Goal: Task Accomplishment & Management: Complete application form

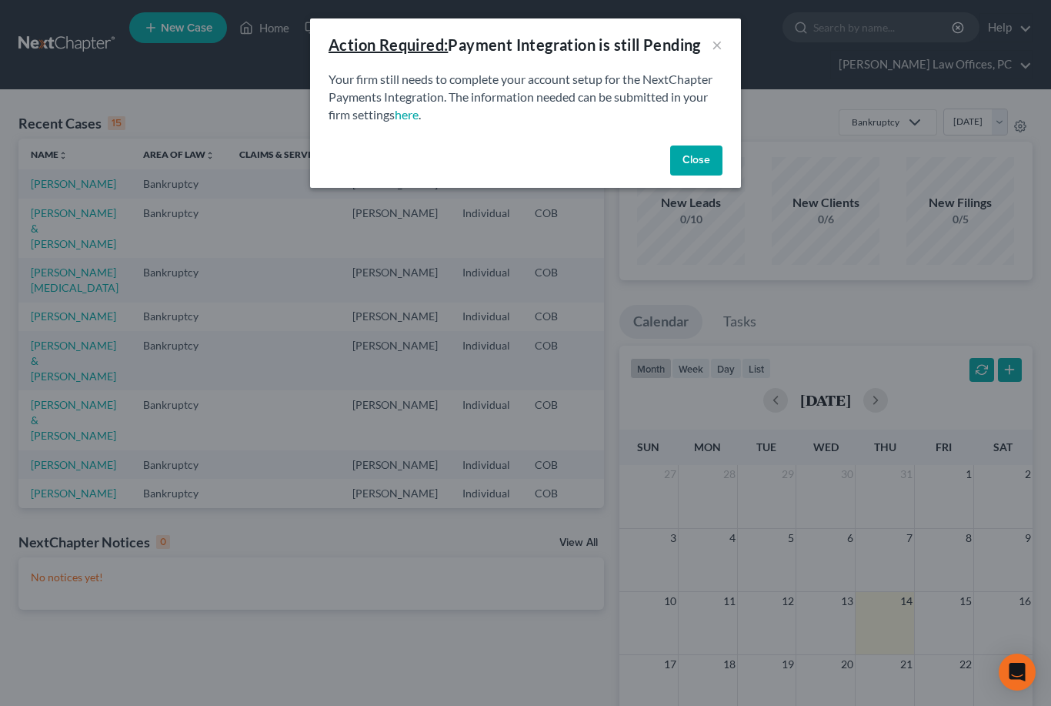
click at [711, 145] on button "Close" at bounding box center [696, 160] width 52 height 31
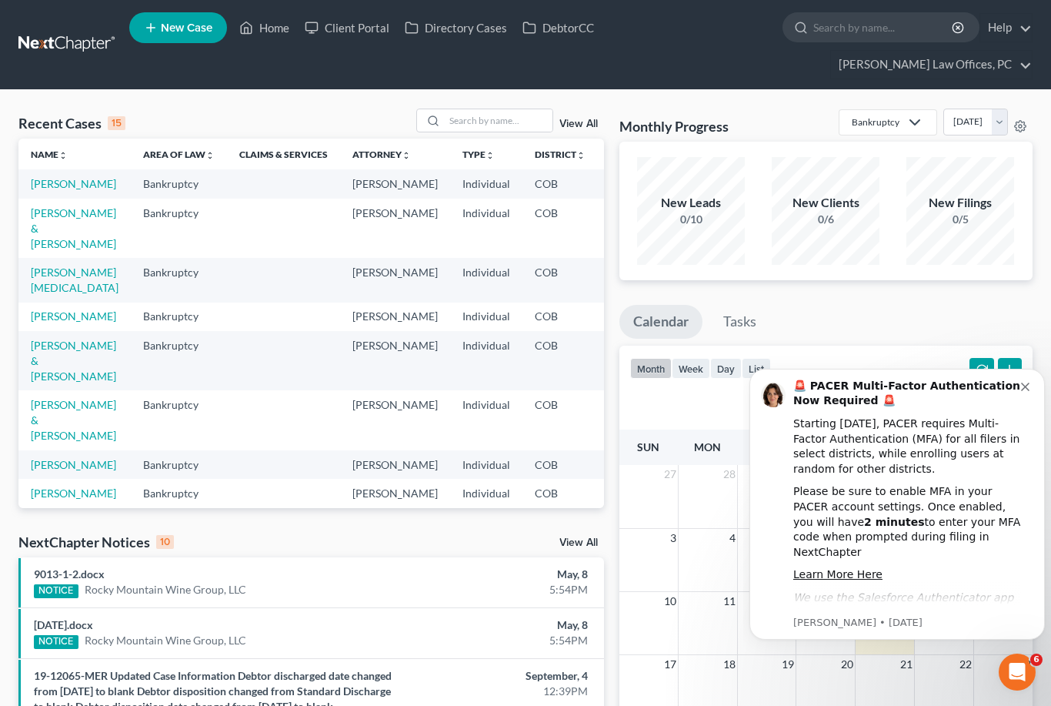
click at [595, 118] on link "View All" at bounding box center [578, 123] width 38 height 11
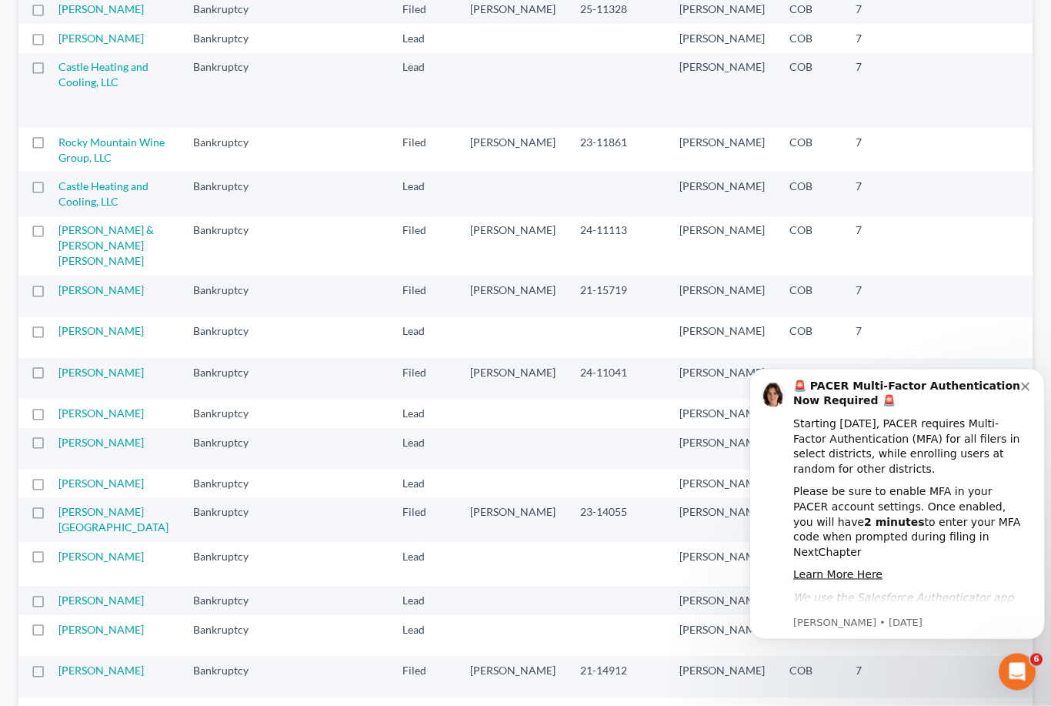
scroll to position [1233, 0]
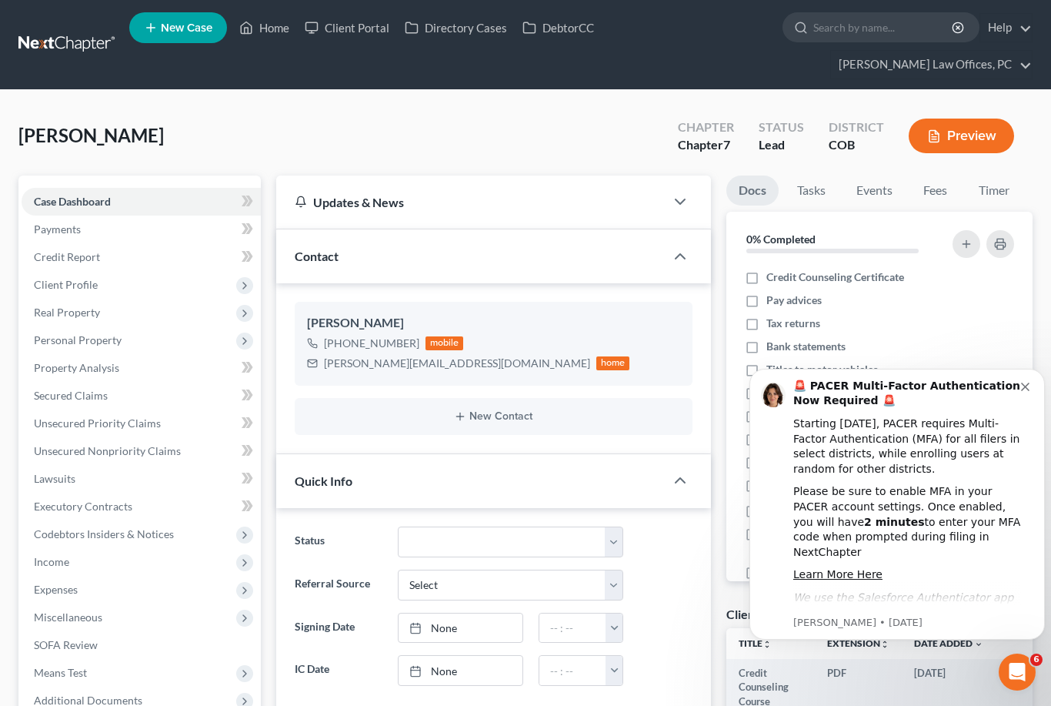
click at [114, 289] on span "Client Profile" at bounding box center [141, 285] width 239 height 28
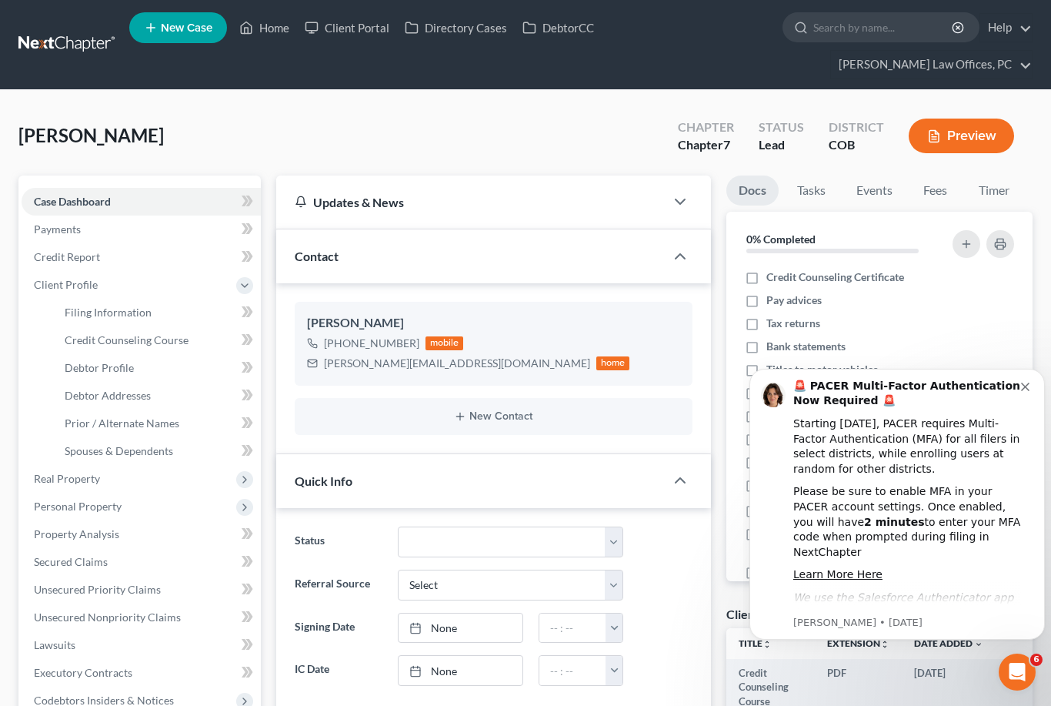
click at [127, 377] on link "Debtor Profile" at bounding box center [156, 368] width 208 height 28
select select "0"
select select "3"
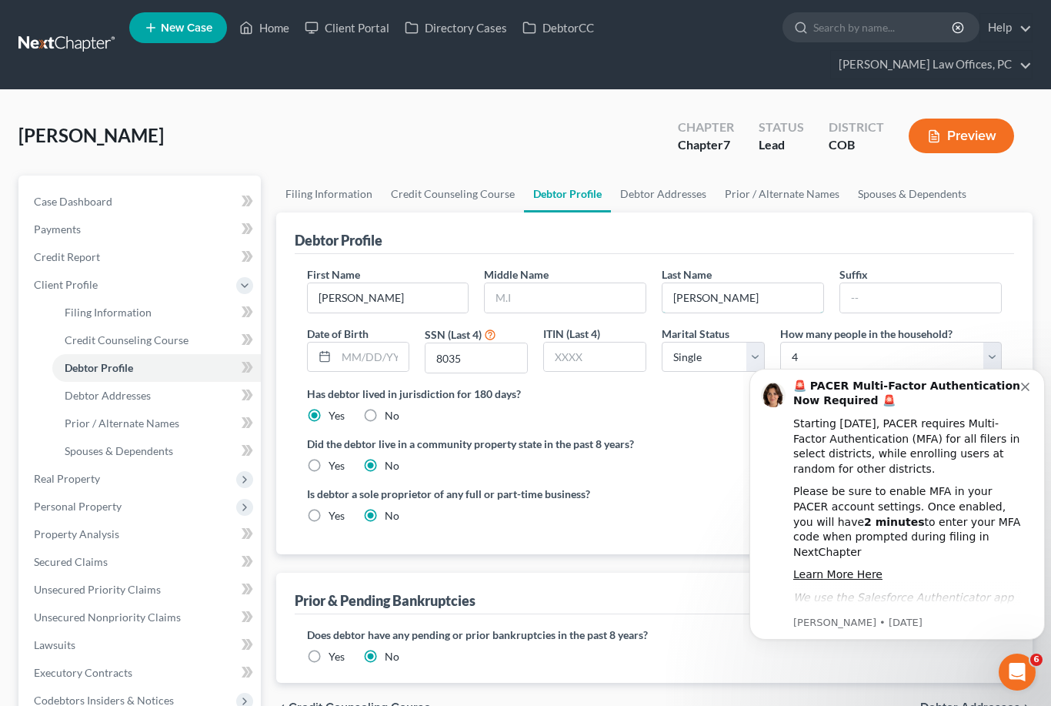
click at [731, 301] on input "[PERSON_NAME]" at bounding box center [742, 297] width 161 height 29
type input "S"
type input "[PERSON_NAME]"
click at [752, 356] on body "🚨 PACER Multi-Factor Authentication Now Required 🚨 Starting [DATE], PACER requi…" at bounding box center [896, 505] width 295 height 306
click at [754, 362] on body "🚨 PACER Multi-Factor Authentication Now Required 🚨 Starting [DATE], PACER requi…" at bounding box center [896, 505] width 295 height 306
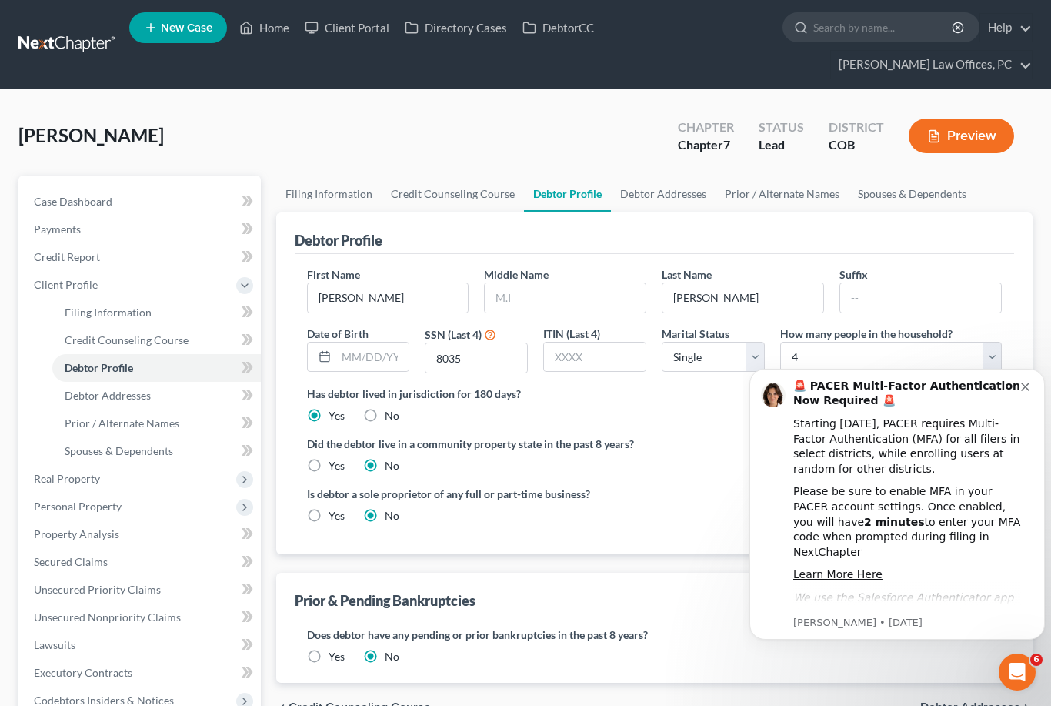
click at [751, 352] on body "🚨 PACER Multi-Factor Authentication Now Required 🚨 Starting [DATE], PACER requi…" at bounding box center [896, 505] width 295 height 306
click at [759, 359] on body "🚨 PACER Multi-Factor Authentication Now Required 🚨 Starting [DATE], PACER requi…" at bounding box center [896, 505] width 295 height 306
click at [1029, 389] on button "Dismiss notification" at bounding box center [1027, 385] width 12 height 12
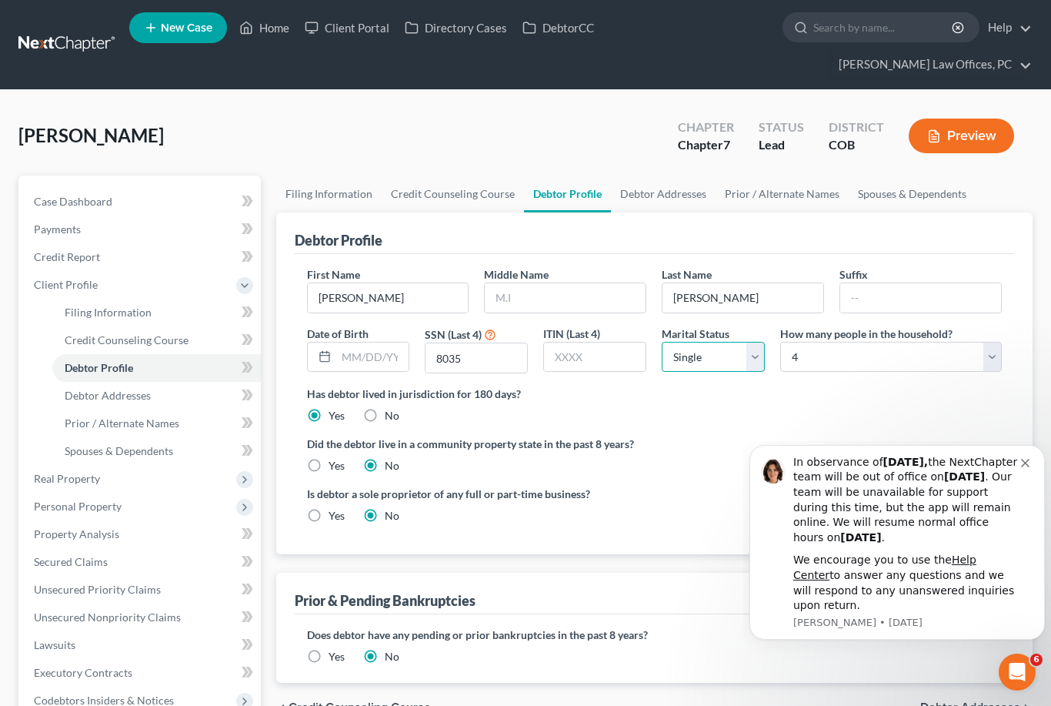
click at [761, 356] on select "Select Single Married Separated Divorced Widowed" at bounding box center [713, 357] width 103 height 31
select select "3"
click at [142, 399] on span "Debtor Addresses" at bounding box center [108, 395] width 86 height 13
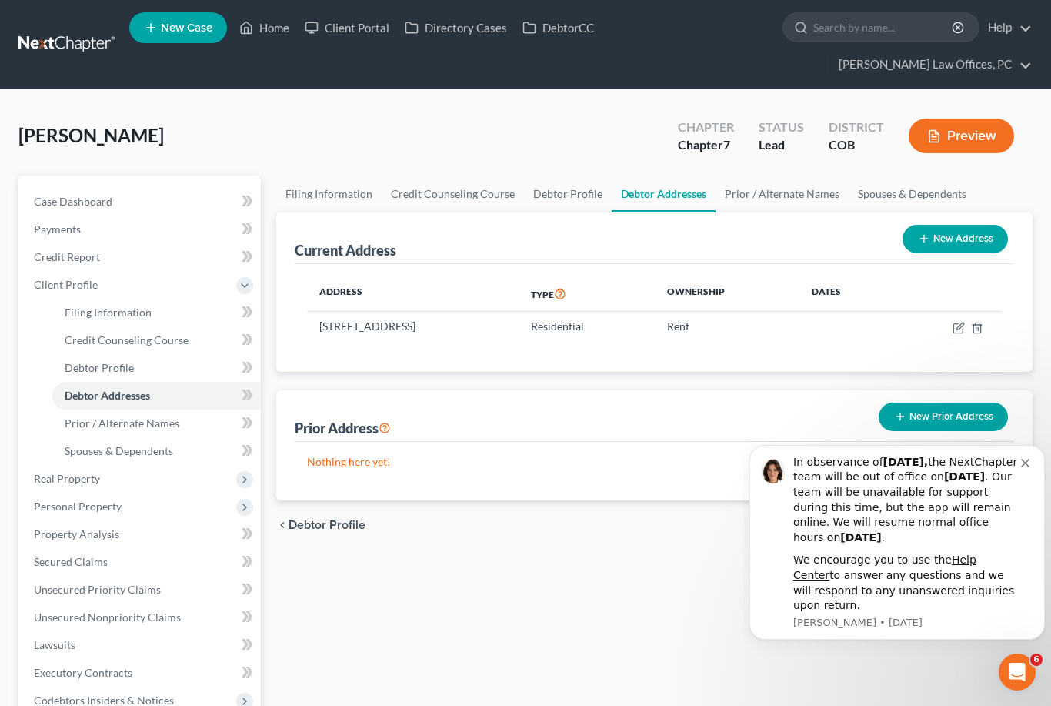
click at [163, 430] on link "Prior / Alternate Names" at bounding box center [156, 423] width 208 height 28
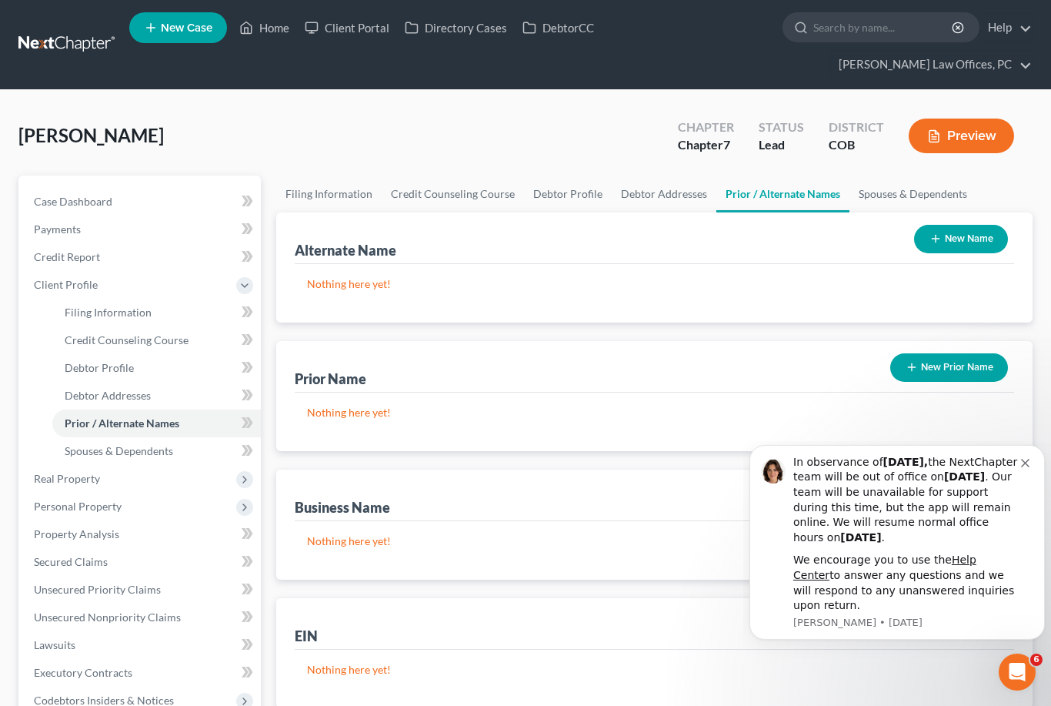
click at [947, 368] on button "New Prior Name" at bounding box center [949, 367] width 118 height 28
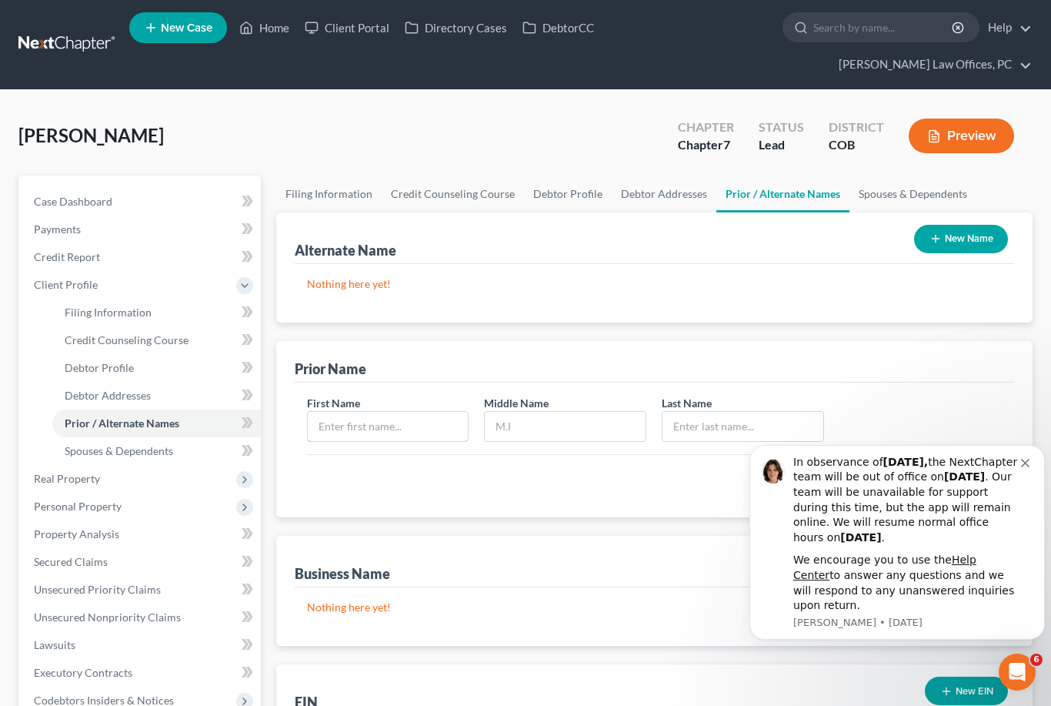
click at [393, 428] on input "text" at bounding box center [388, 426] width 161 height 29
type input "[PERSON_NAME]"
click at [702, 428] on input "text" at bounding box center [742, 426] width 161 height 29
type input "[PERSON_NAME]"
click at [162, 460] on link "Spouses & Dependents" at bounding box center [156, 451] width 208 height 28
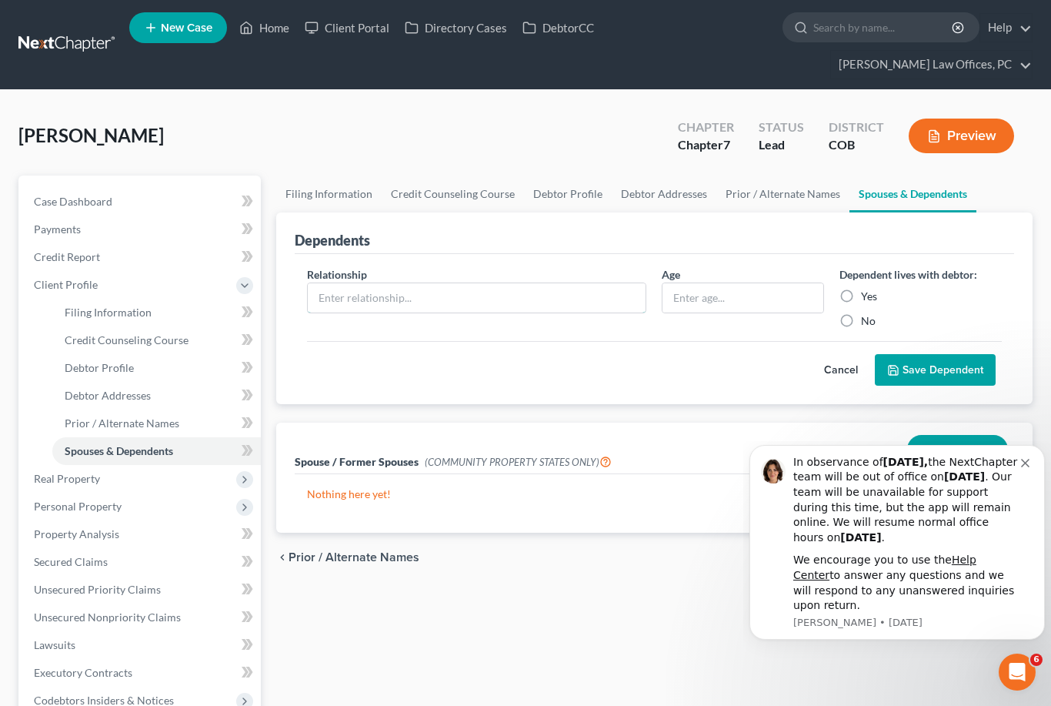
click at [475, 299] on input "text" at bounding box center [477, 297] width 339 height 29
type input "Son"
click at [711, 303] on input "text" at bounding box center [742, 297] width 161 height 29
type input "12"
click at [861, 299] on label "Yes" at bounding box center [869, 296] width 16 height 15
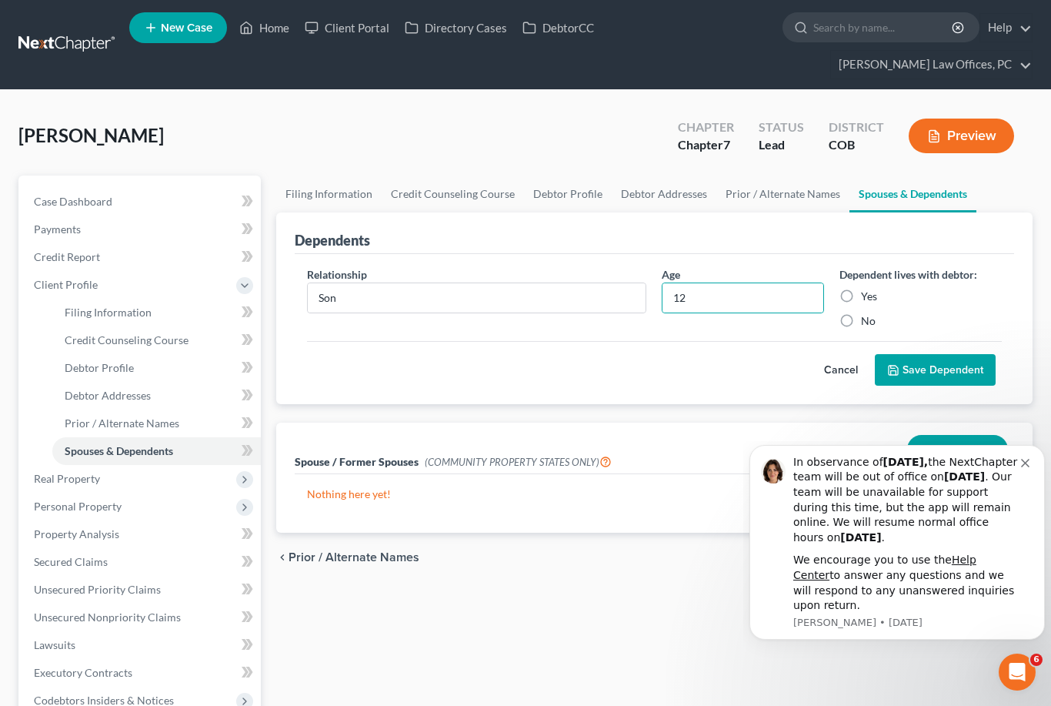
click at [867, 299] on input "Yes" at bounding box center [872, 294] width 10 height 10
radio input "true"
click at [940, 374] on button "Save Dependent" at bounding box center [935, 370] width 121 height 32
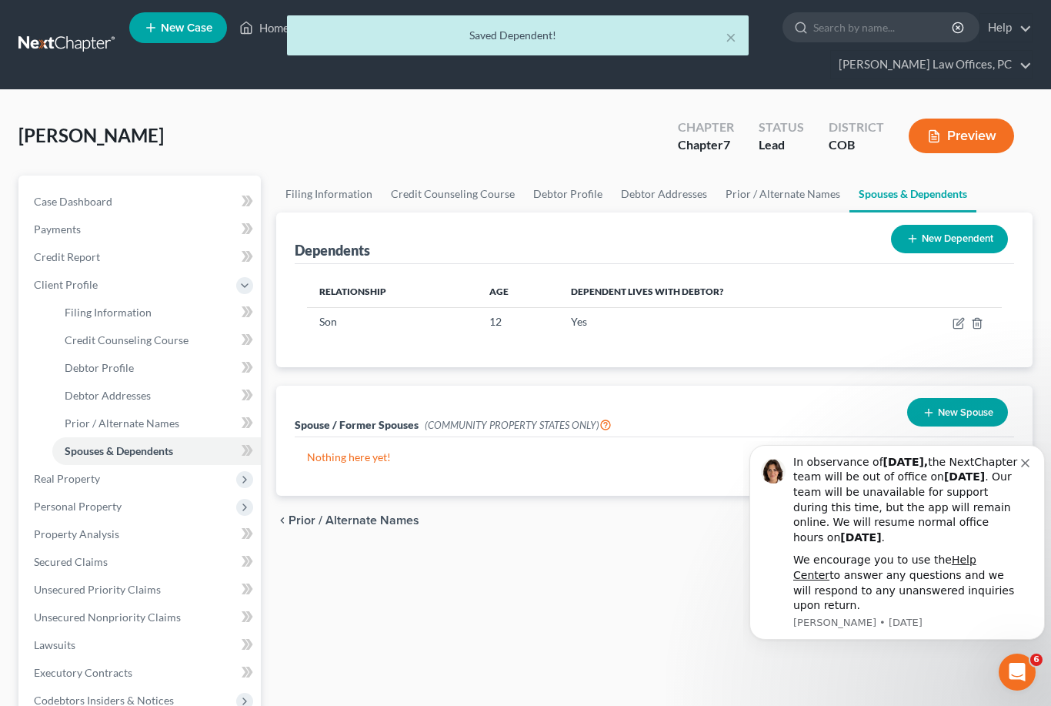
click at [950, 245] on button "New Dependent" at bounding box center [949, 239] width 117 height 28
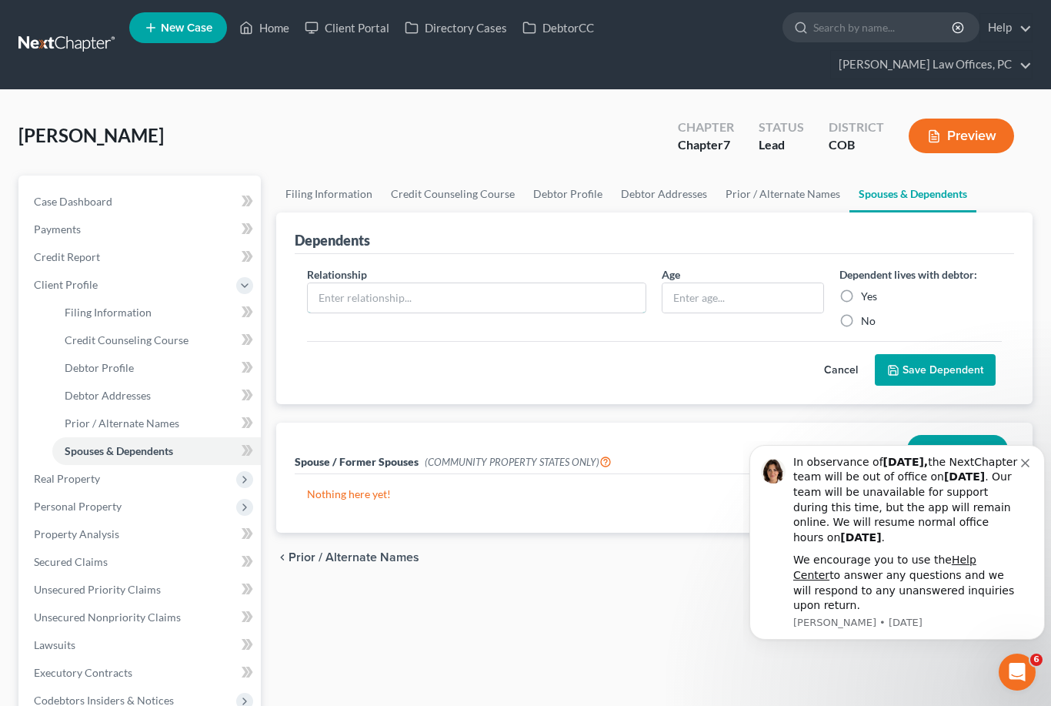
click at [385, 297] on input "text" at bounding box center [477, 297] width 339 height 29
type input "Daughter"
click at [706, 302] on input "text" at bounding box center [742, 297] width 161 height 29
type input "7"
type input "8"
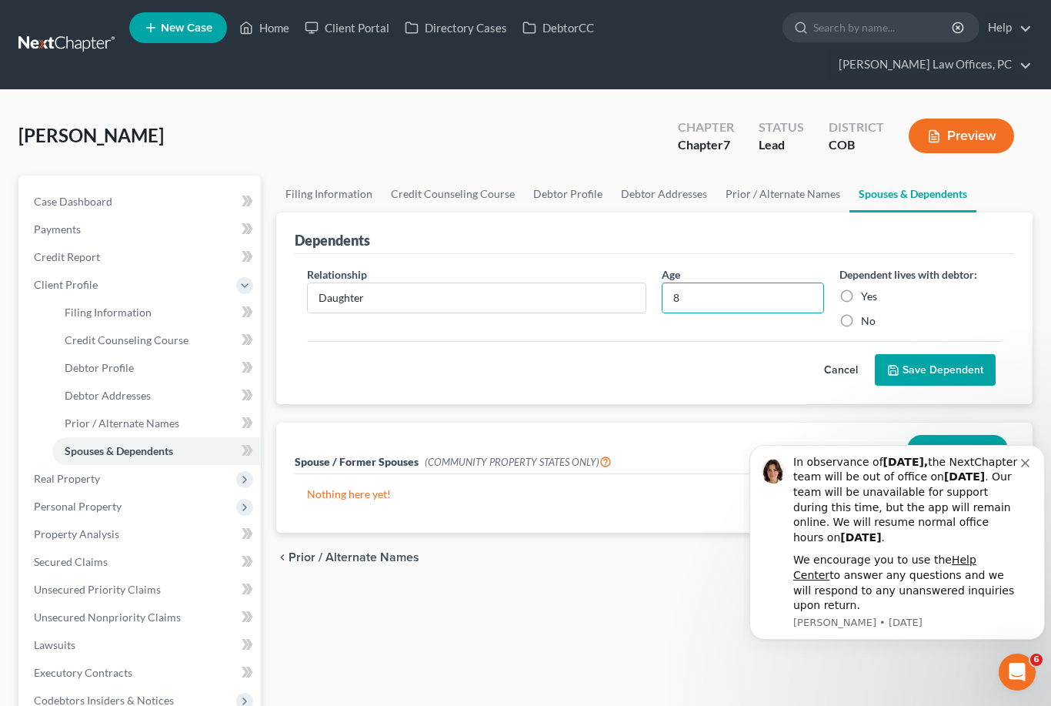
click at [861, 298] on label "Yes" at bounding box center [869, 296] width 16 height 15
click at [867, 298] on input "Yes" at bounding box center [872, 294] width 10 height 10
radio input "true"
click at [941, 372] on button "Save Dependent" at bounding box center [935, 370] width 121 height 32
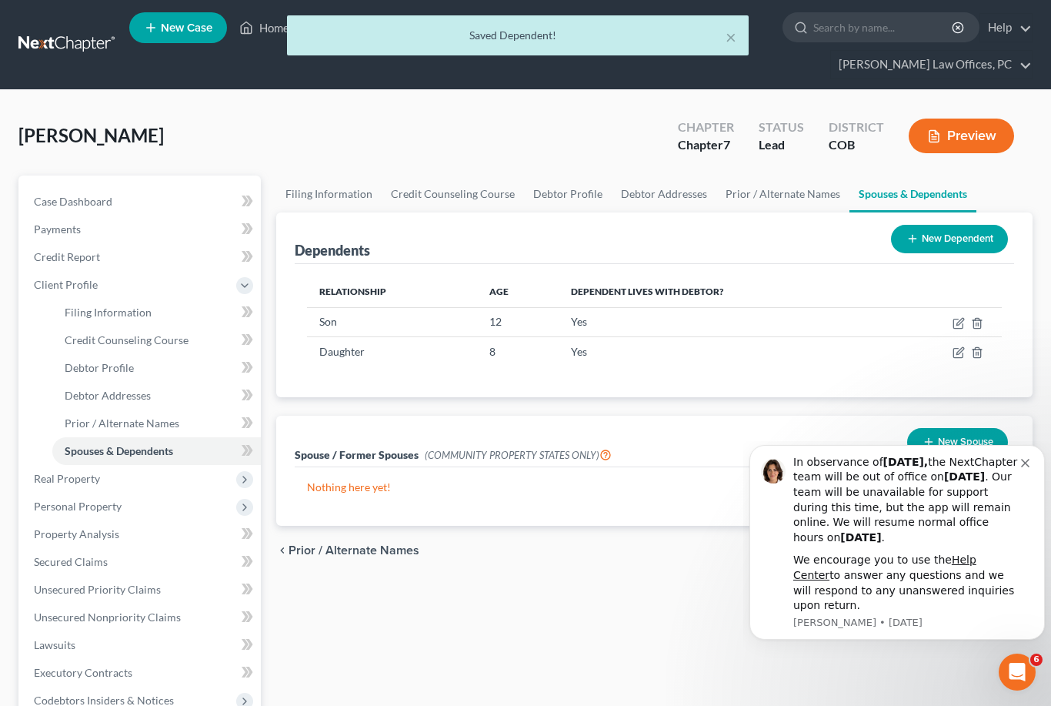
click at [962, 241] on button "New Dependent" at bounding box center [949, 239] width 117 height 28
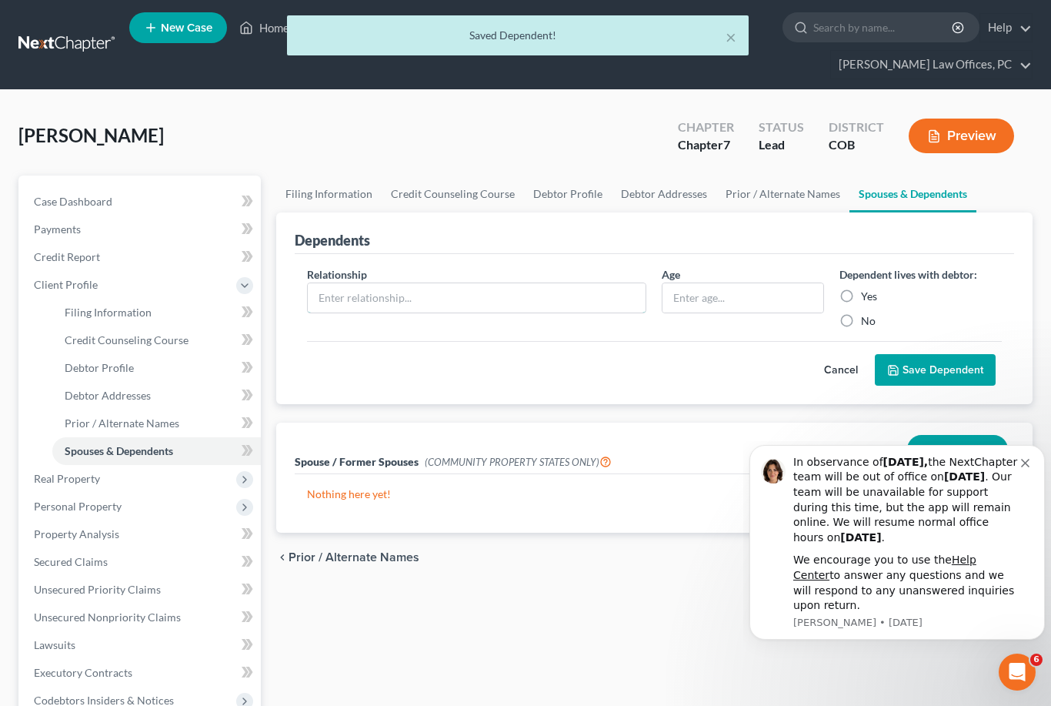
click at [454, 294] on input "text" at bounding box center [477, 297] width 339 height 29
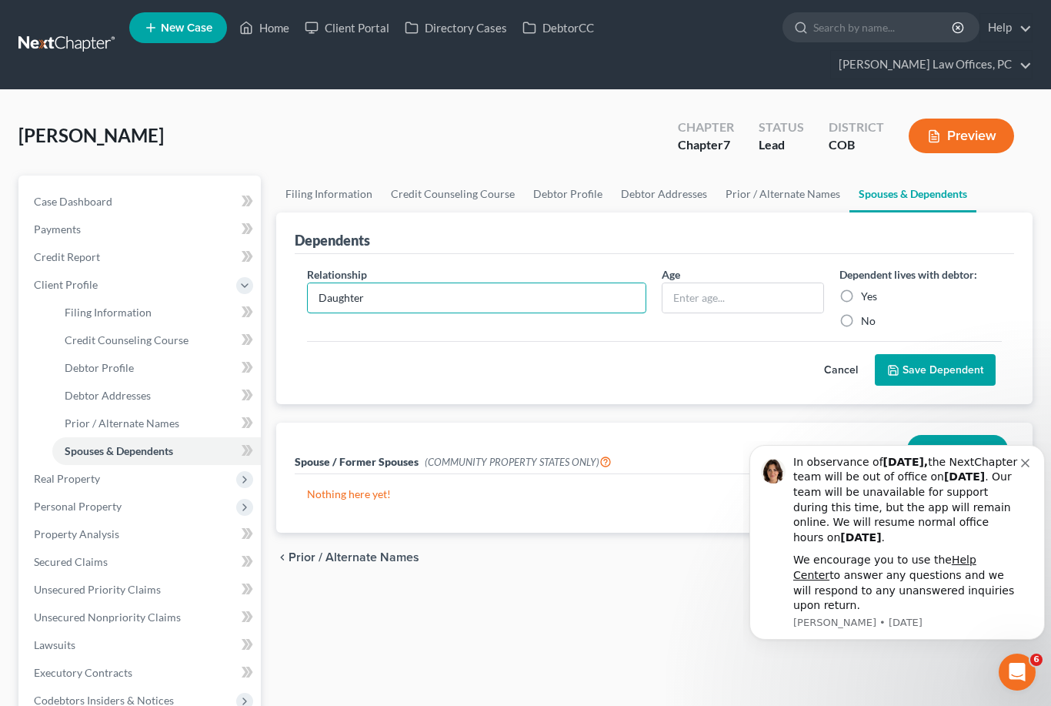
type input "Daughter"
click at [734, 300] on input "text" at bounding box center [742, 297] width 161 height 29
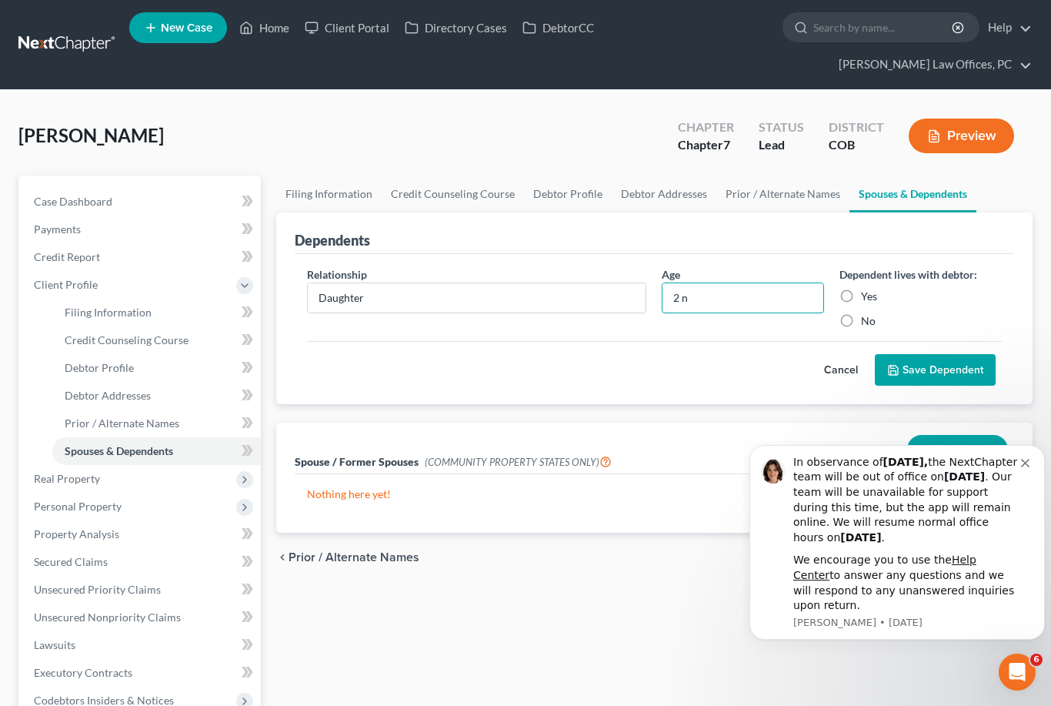
type input "2 n"
click at [861, 292] on label "Yes" at bounding box center [869, 296] width 16 height 15
click at [867, 292] on input "Yes" at bounding box center [872, 294] width 10 height 10
radio input "true"
click at [716, 302] on input "2 n" at bounding box center [742, 297] width 161 height 29
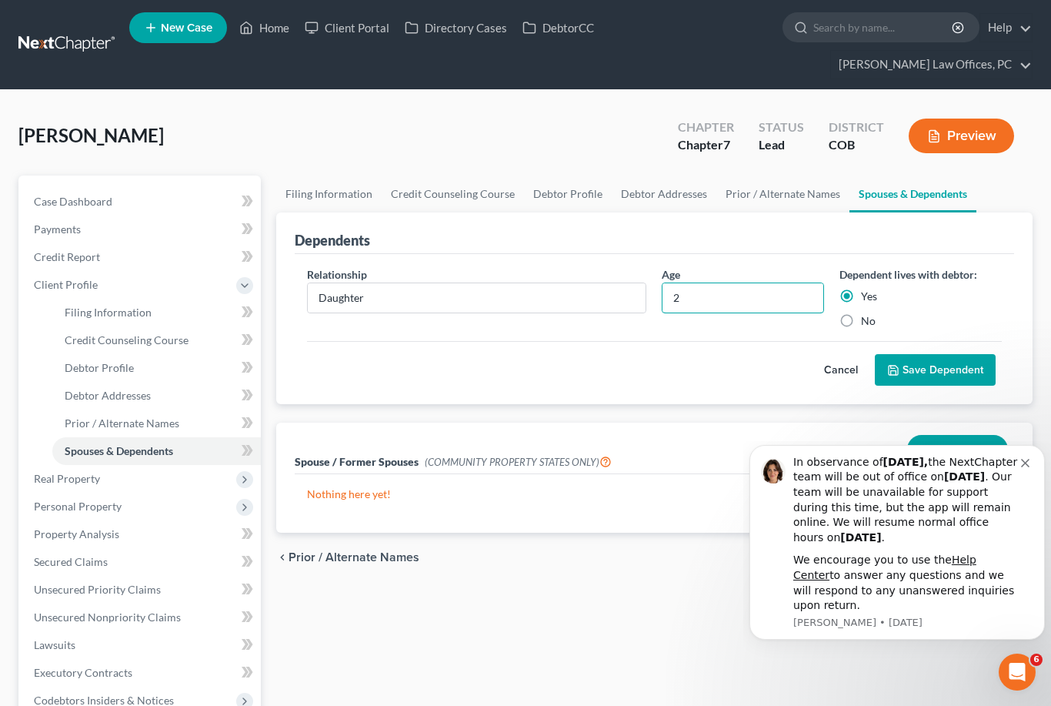
type input "2"
click at [942, 369] on button "Save Dependent" at bounding box center [935, 370] width 121 height 32
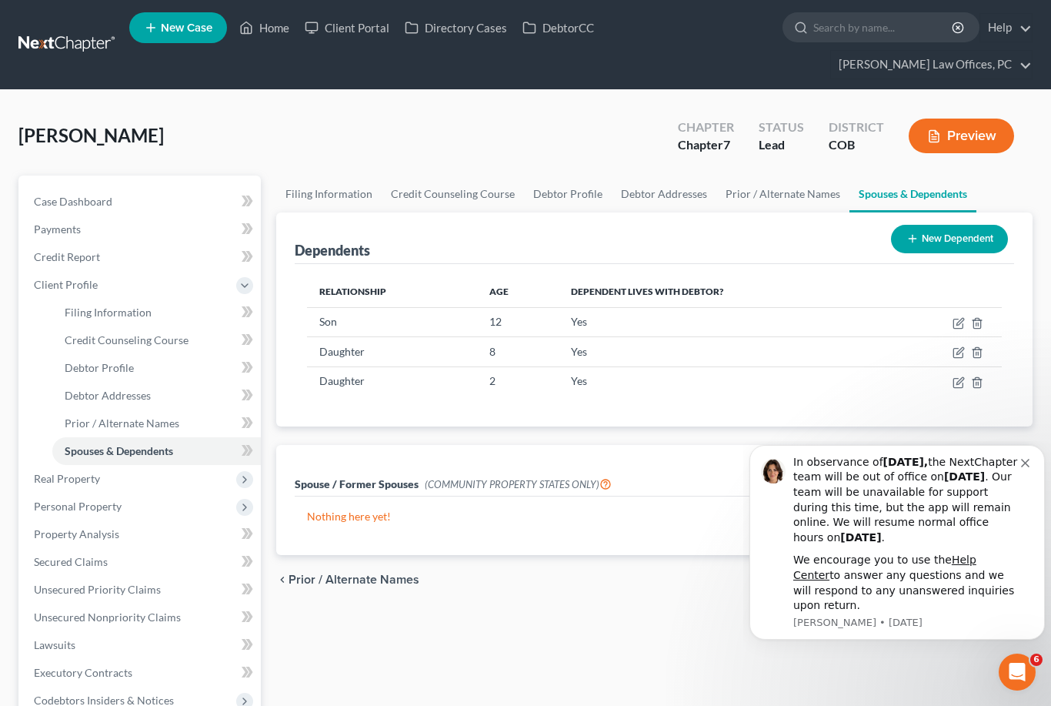
click at [87, 480] on span "Real Property" at bounding box center [67, 478] width 66 height 13
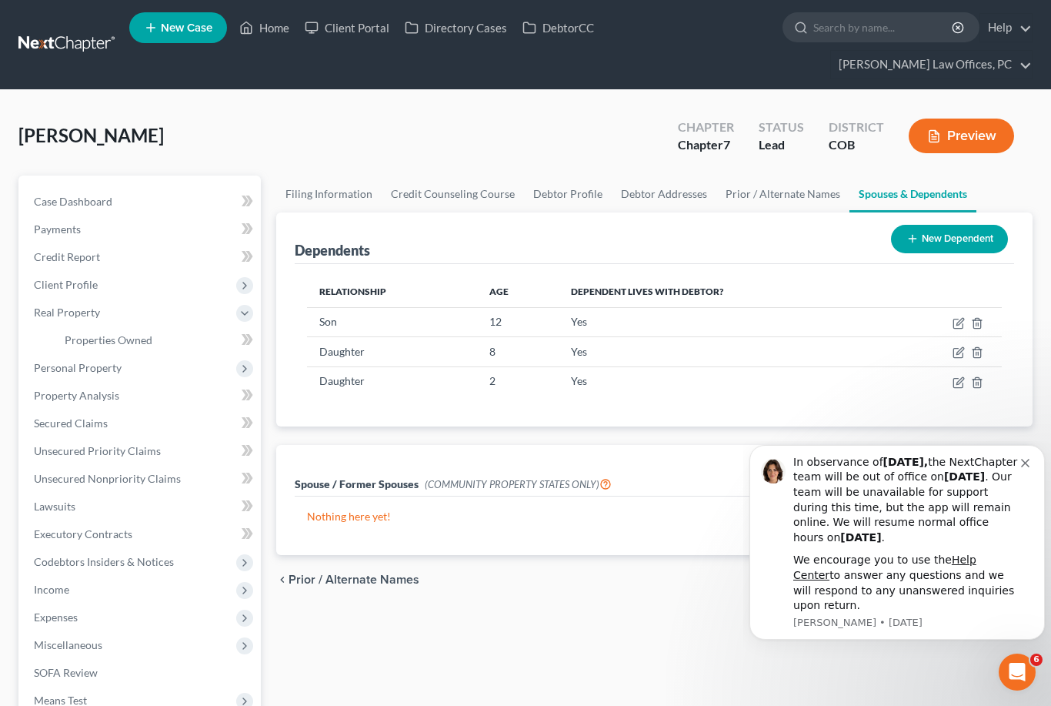
click at [115, 369] on span "Personal Property" at bounding box center [78, 367] width 88 height 13
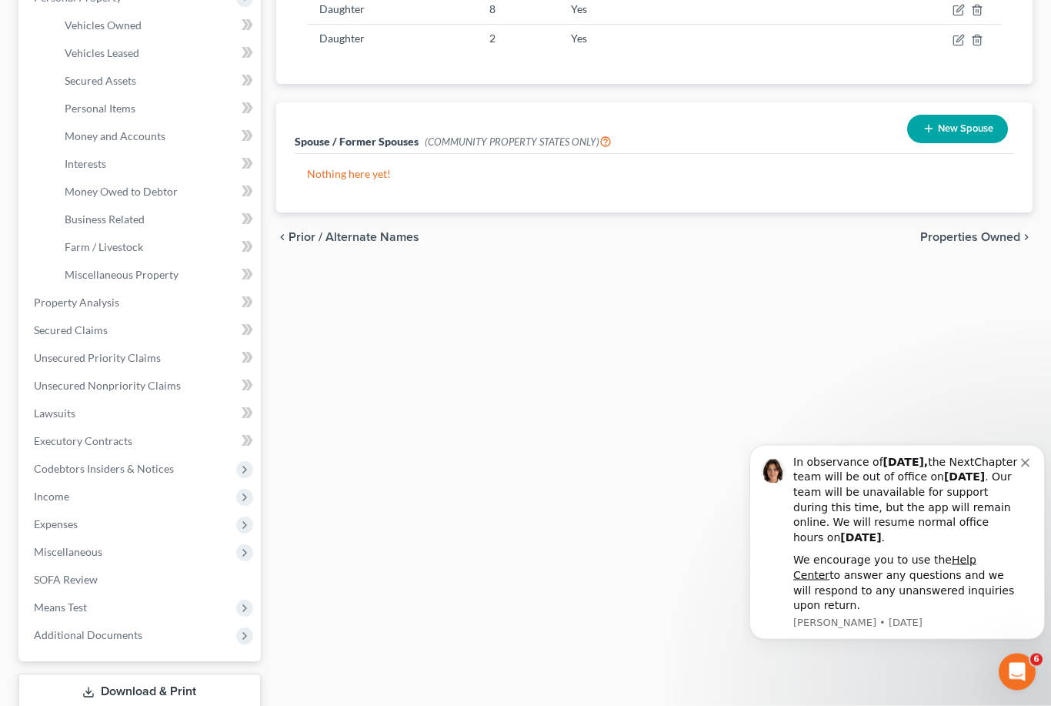
scroll to position [352, 0]
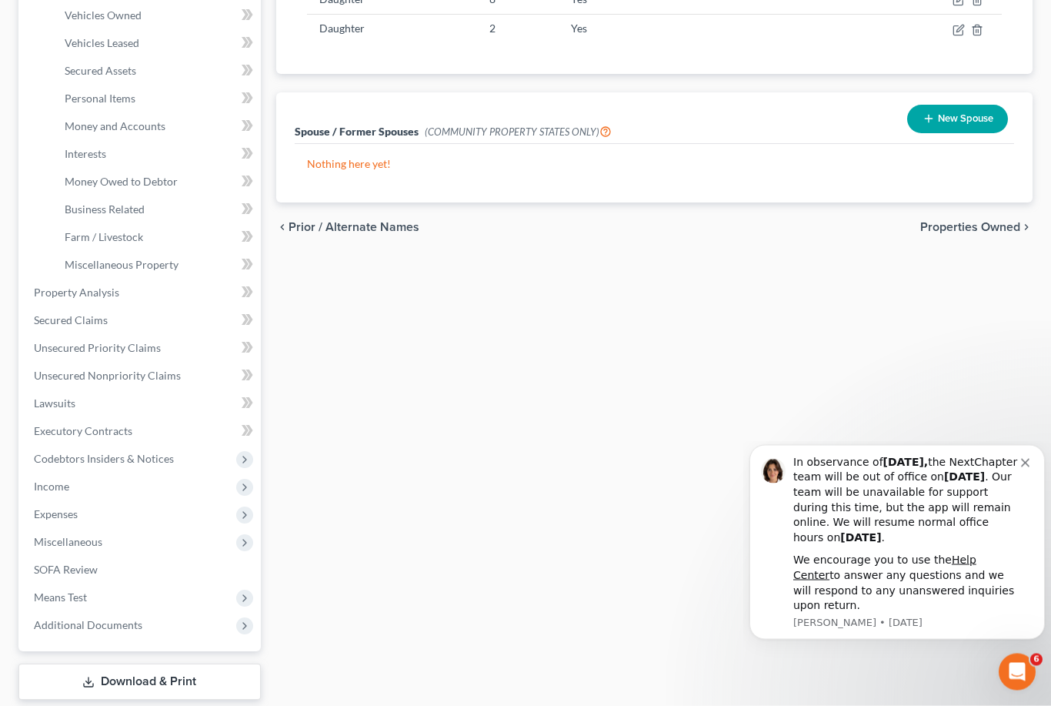
click at [93, 570] on span "SOFA Review" at bounding box center [66, 569] width 64 height 13
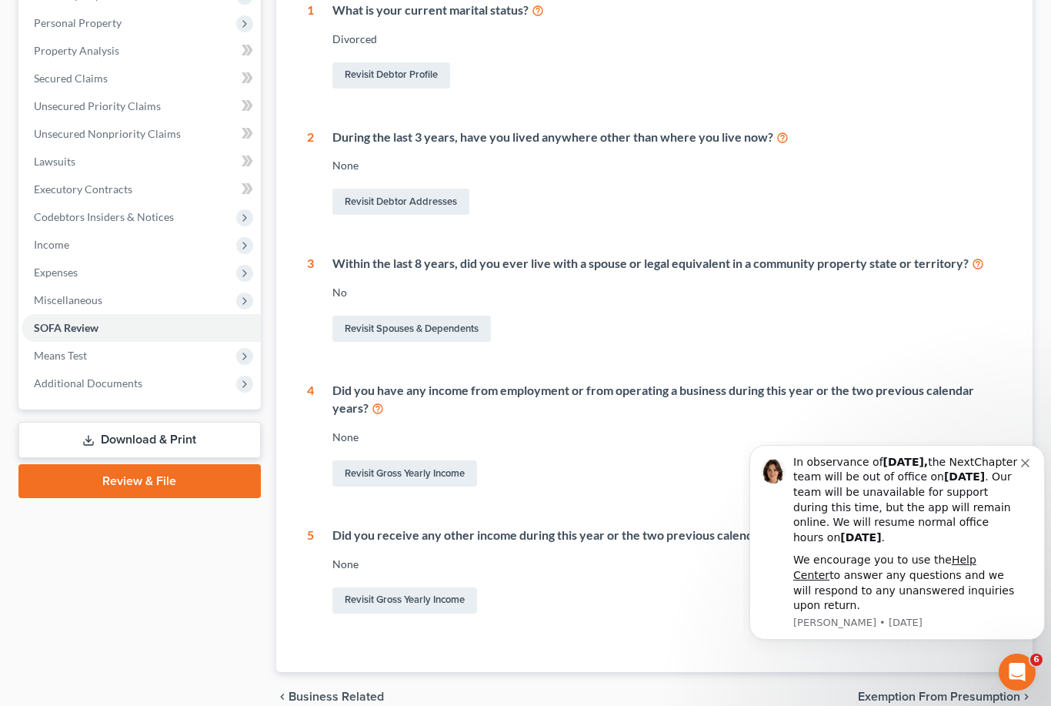
scroll to position [337, 0]
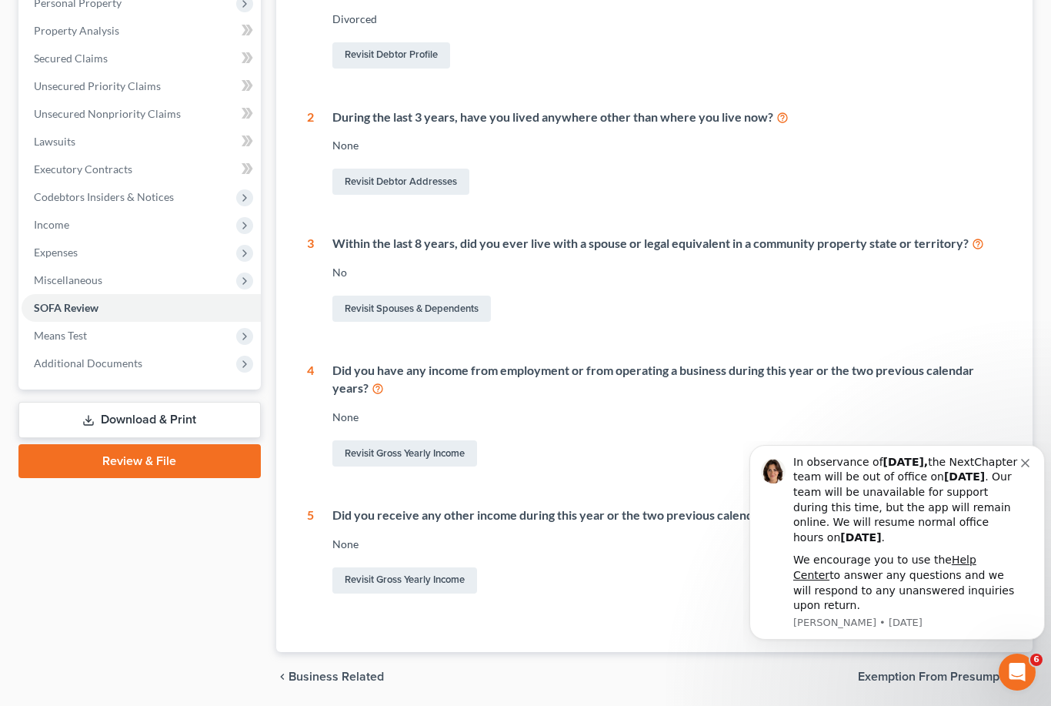
click at [422, 454] on link "Revisit Gross Yearly Income" at bounding box center [404, 453] width 145 height 26
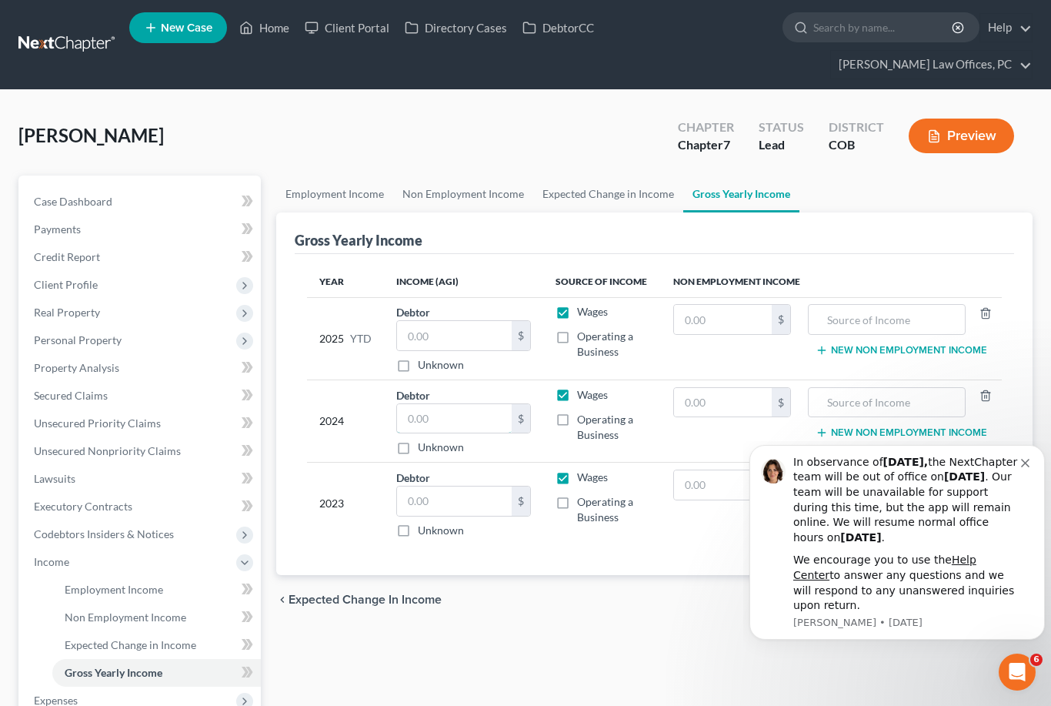
click at [446, 420] on input "text" at bounding box center [454, 418] width 115 height 29
type input "3"
type input "24,761"
click at [447, 499] on input "text" at bounding box center [454, 500] width 115 height 29
type input "0"
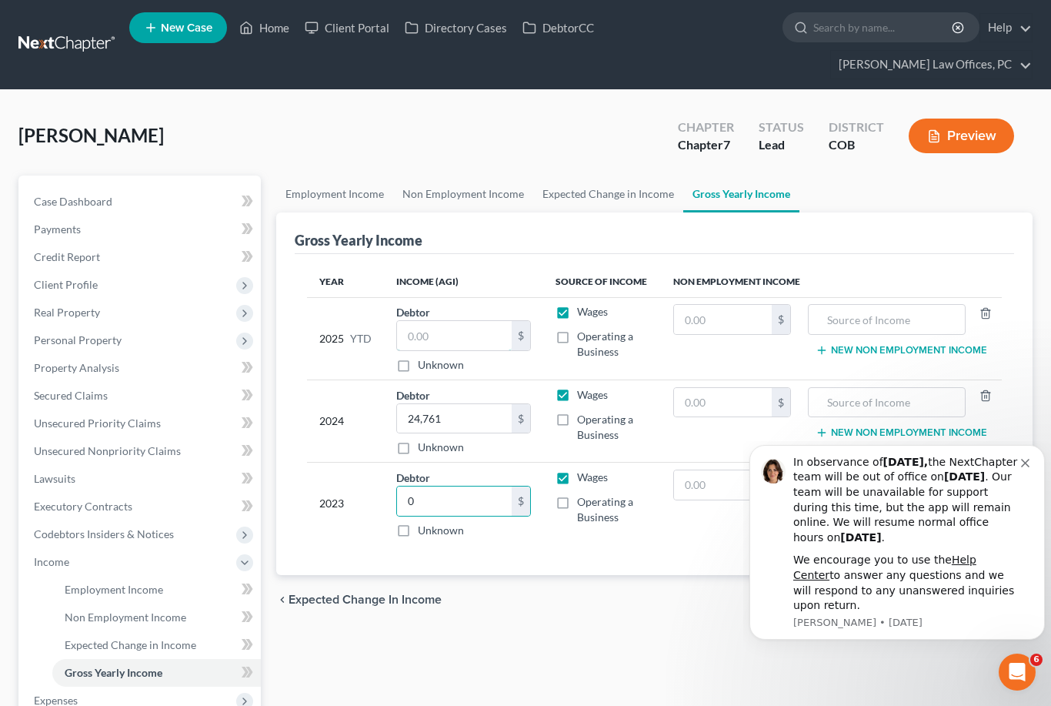
click at [455, 322] on input "text" at bounding box center [454, 335] width 115 height 29
type input "22,028"
click at [119, 342] on span "Personal Property" at bounding box center [78, 339] width 88 height 13
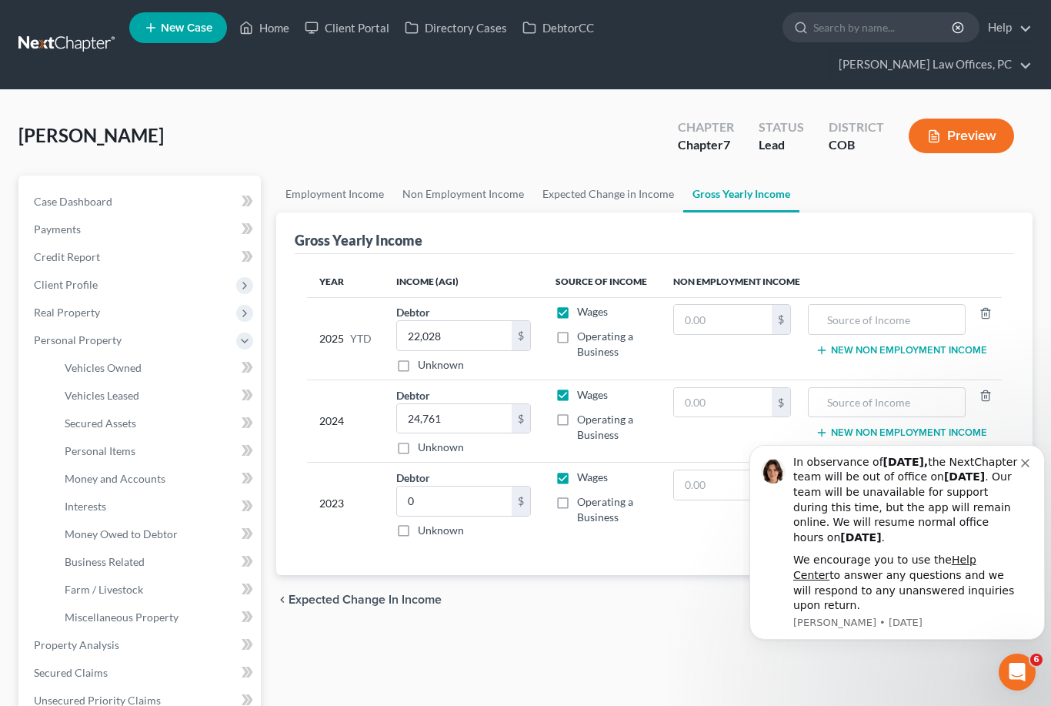
click at [130, 450] on span "Personal Items" at bounding box center [100, 450] width 71 height 13
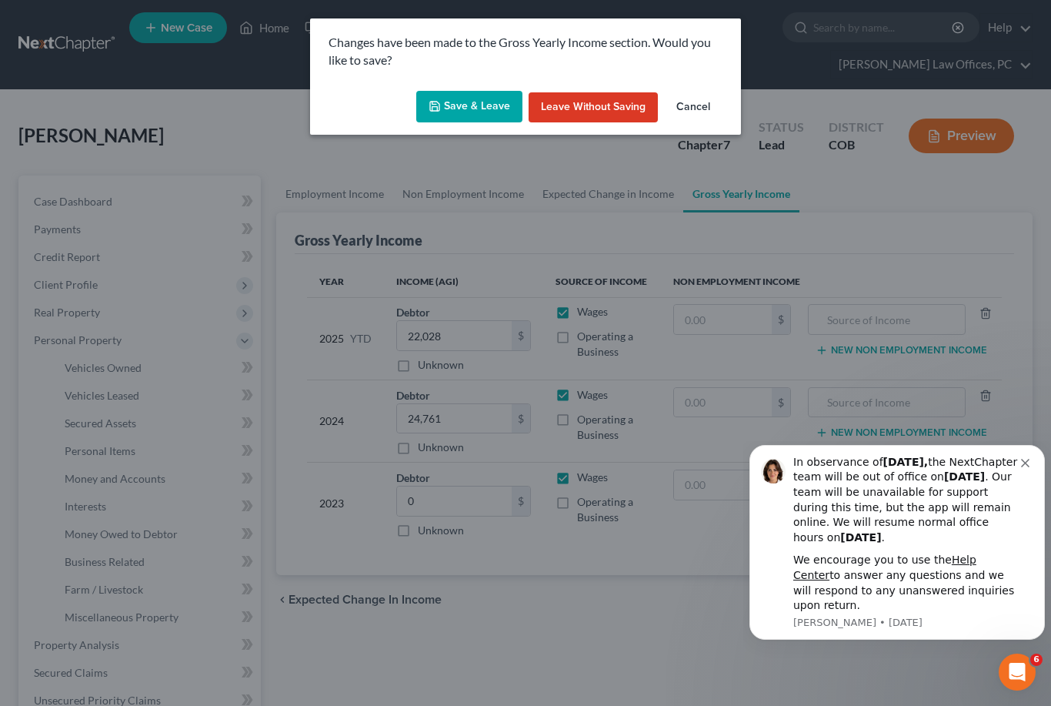
click at [464, 96] on button "Save & Leave" at bounding box center [469, 107] width 106 height 32
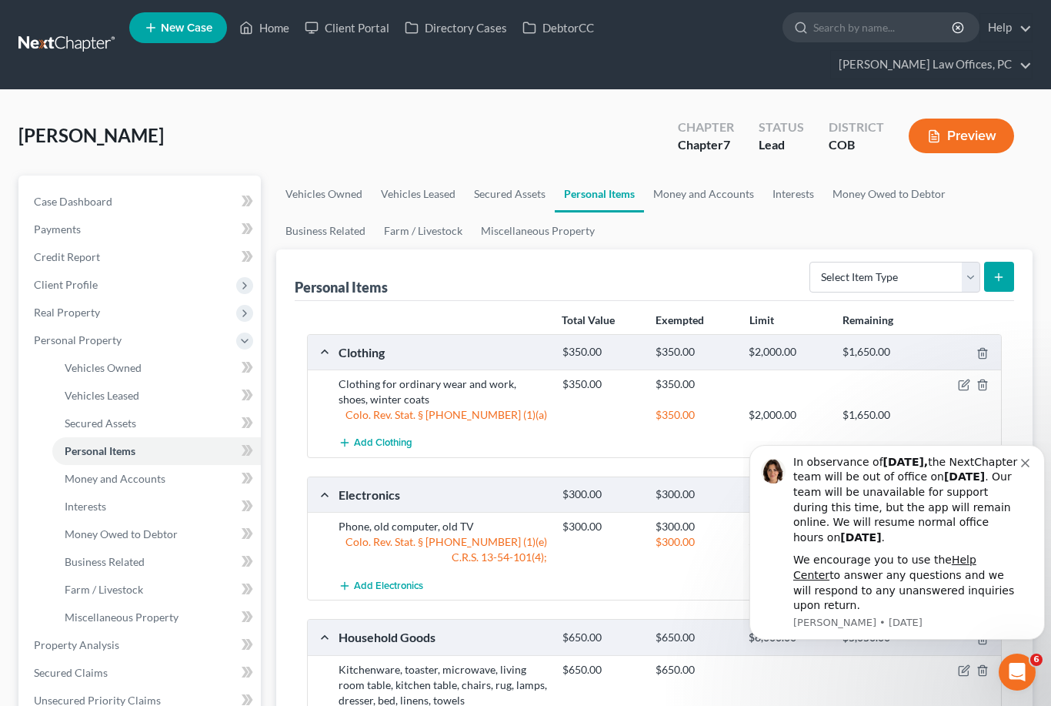
click at [1027, 467] on icon "Dismiss notification" at bounding box center [1025, 463] width 8 height 8
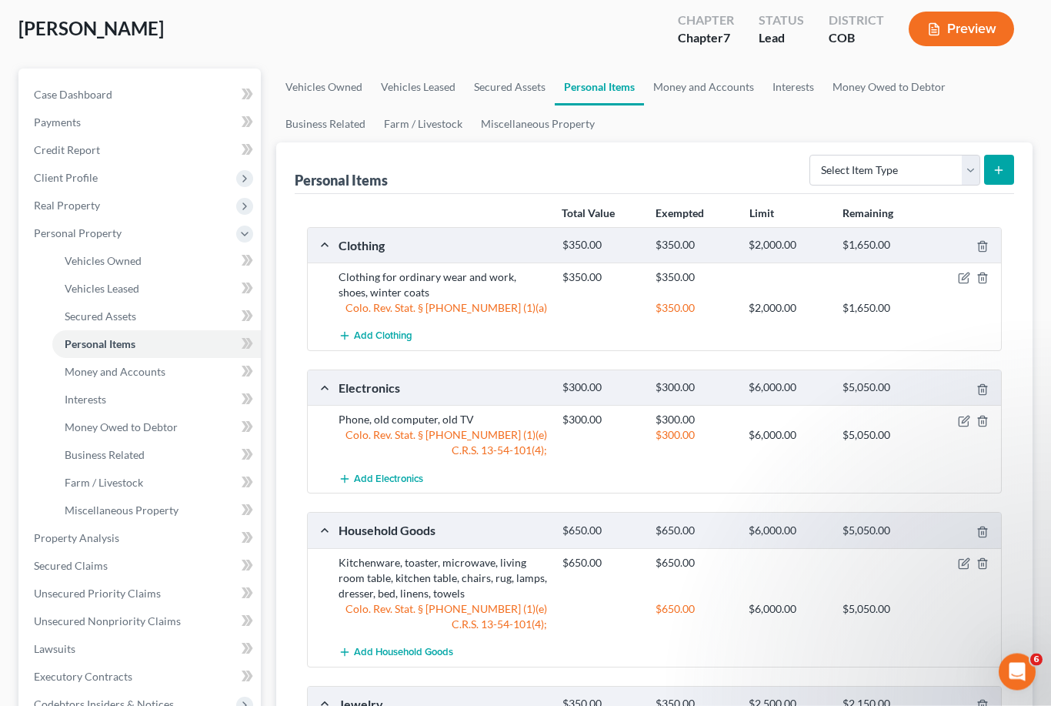
scroll to position [107, 0]
click at [168, 654] on link "Lawsuits" at bounding box center [141, 649] width 239 height 28
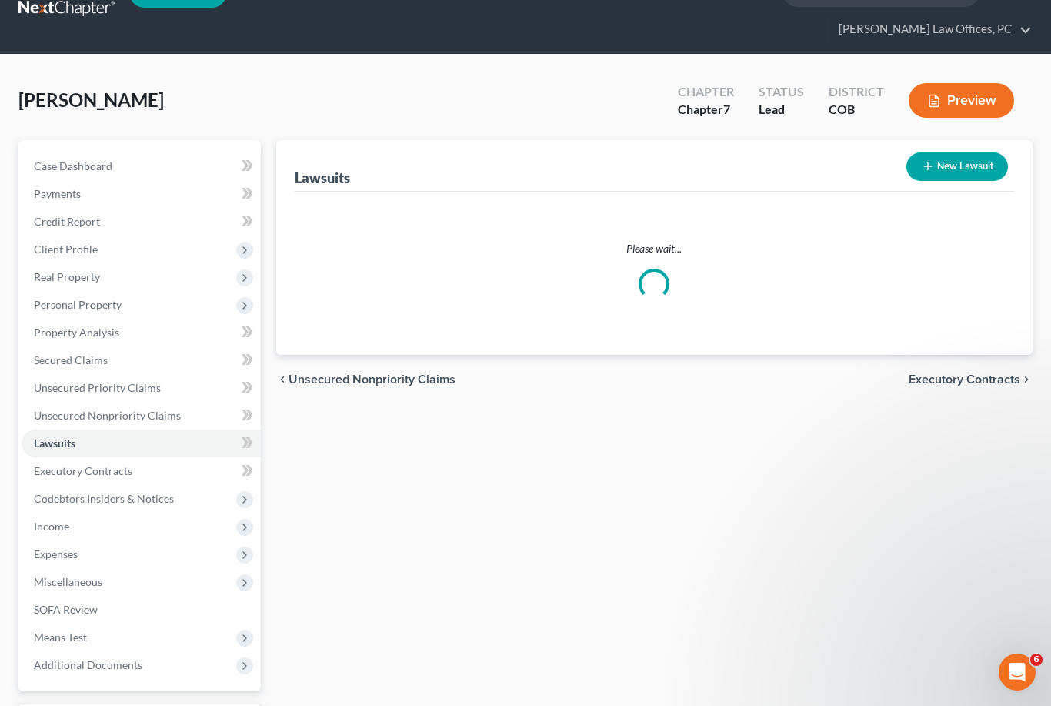
click at [155, 617] on link "SOFA Review" at bounding box center [141, 609] width 239 height 28
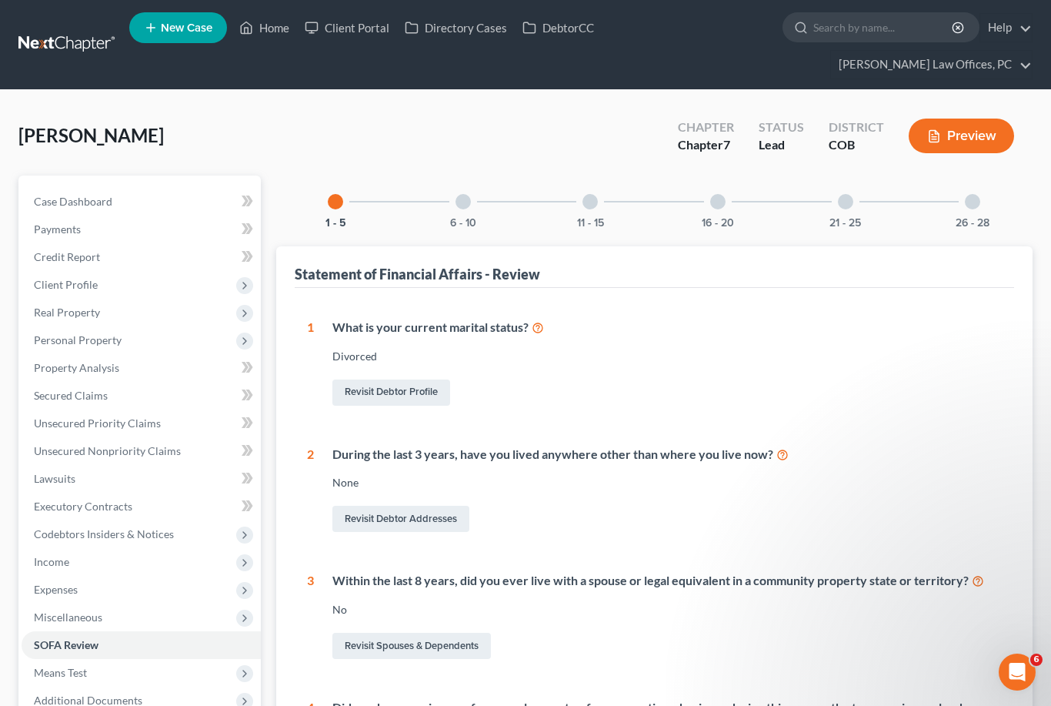
click at [149, 459] on link "Unsecured Nonpriority Claims" at bounding box center [141, 451] width 239 height 28
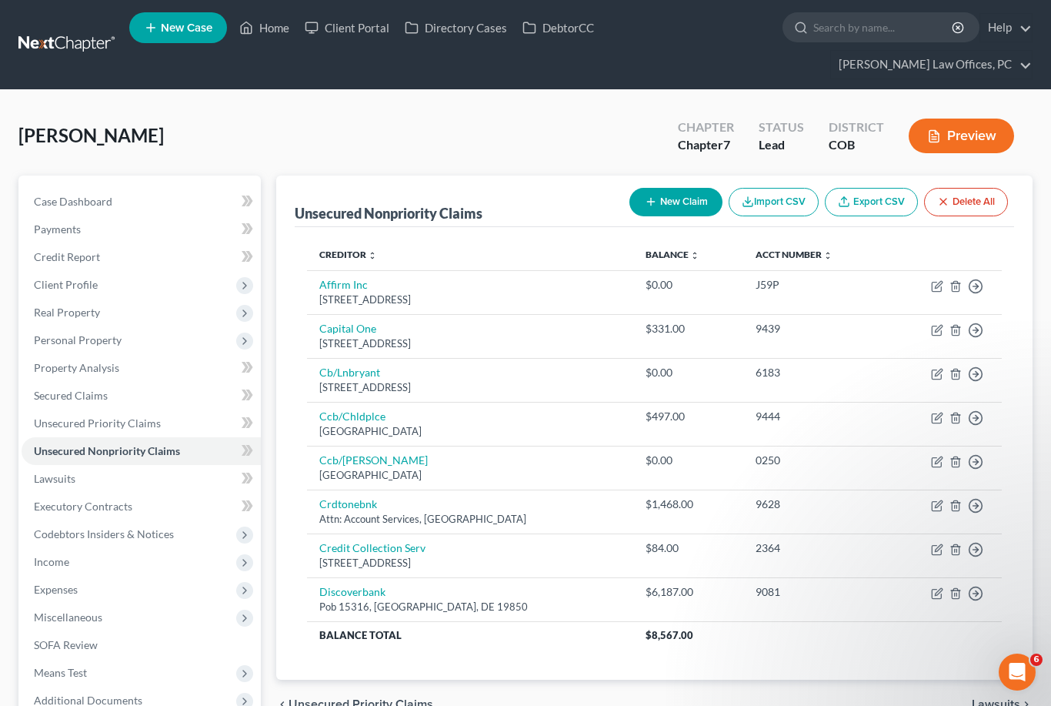
click at [112, 395] on link "Secured Claims" at bounding box center [141, 396] width 239 height 28
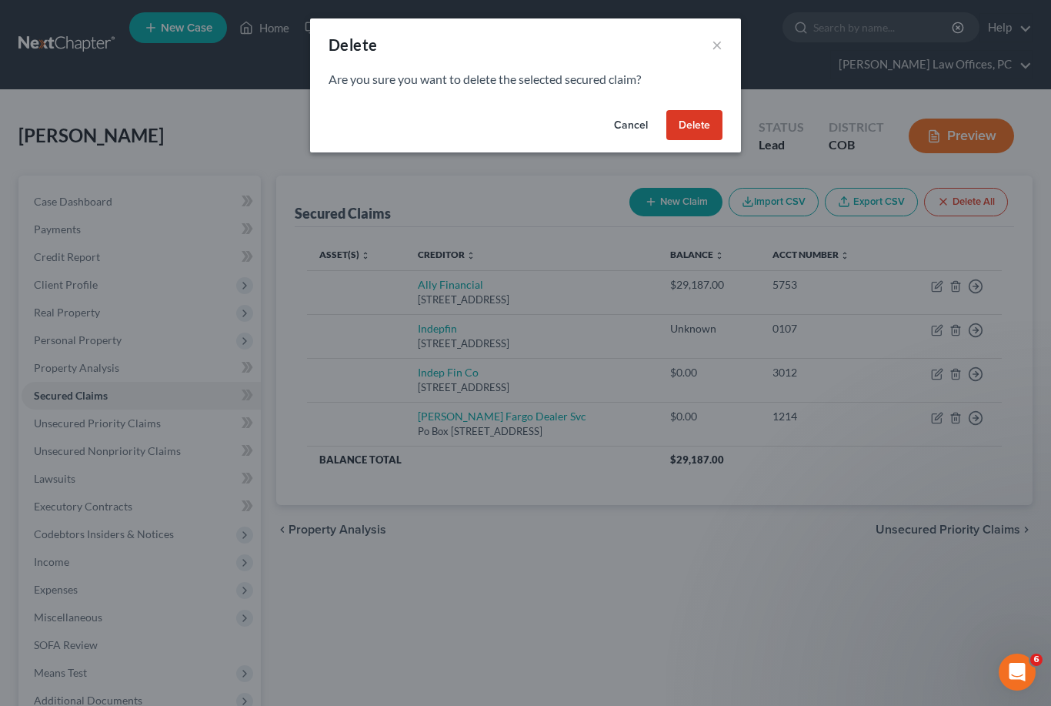
click at [701, 133] on button "Delete" at bounding box center [694, 125] width 56 height 31
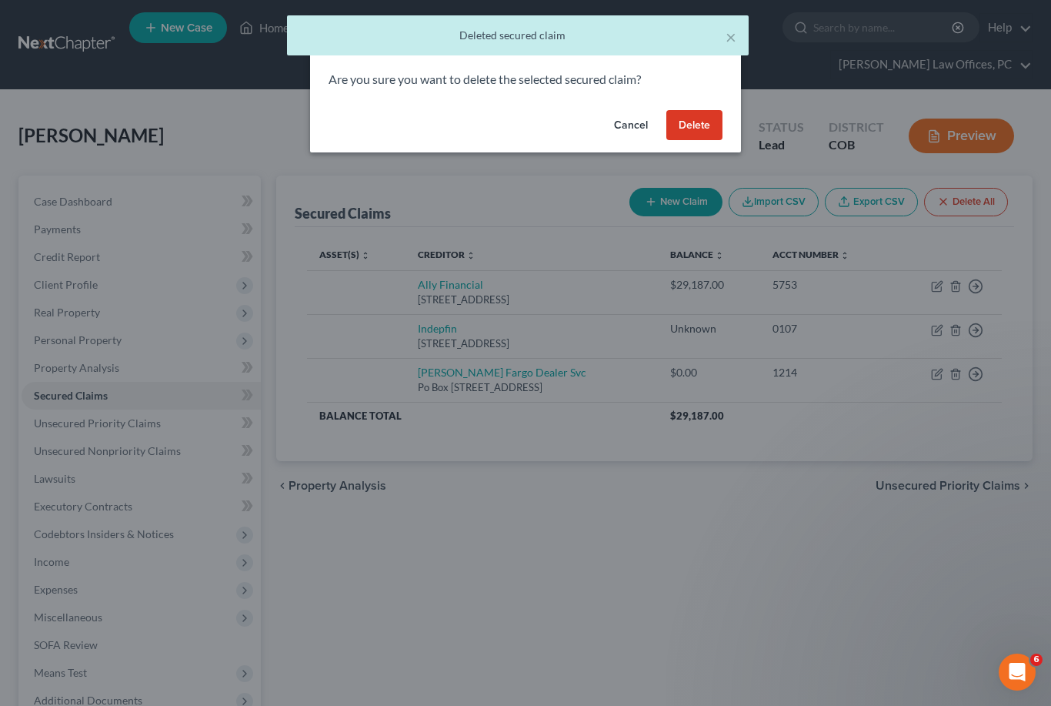
click at [706, 127] on button "Delete" at bounding box center [694, 125] width 56 height 31
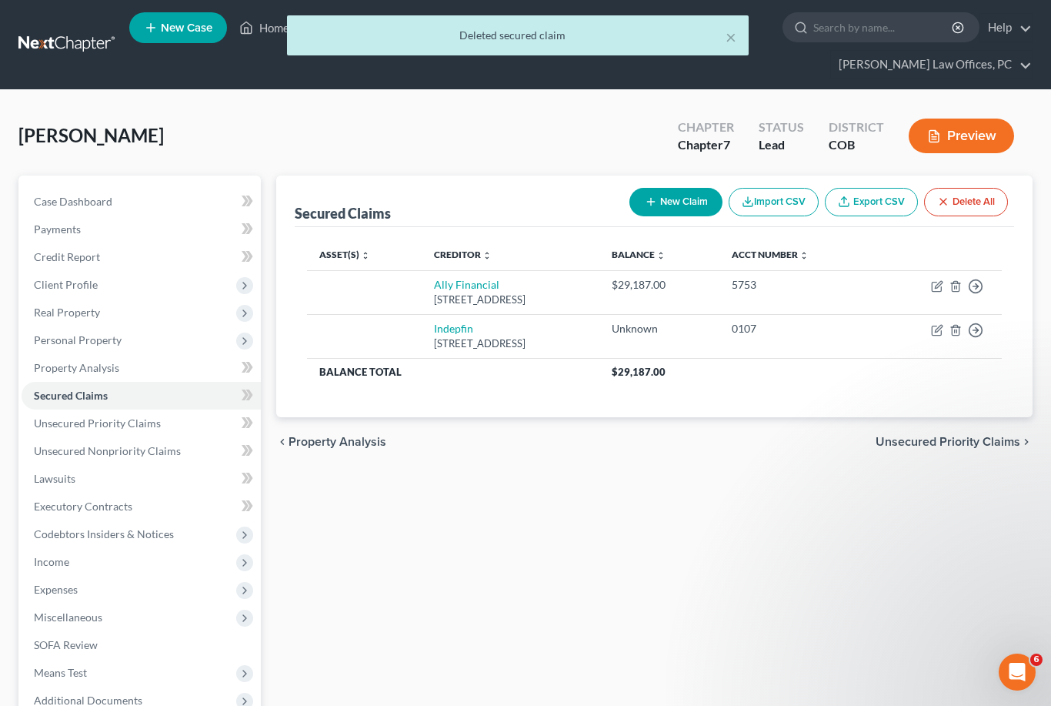
click at [152, 430] on link "Unsecured Priority Claims" at bounding box center [141, 423] width 239 height 28
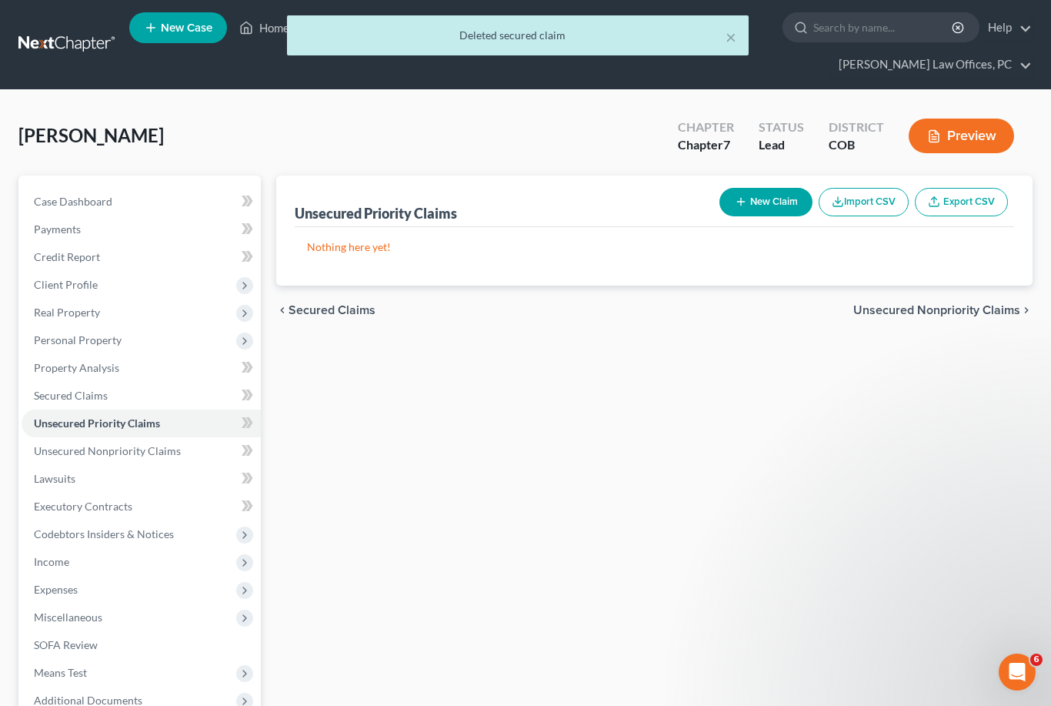
click at [167, 455] on span "Unsecured Nonpriority Claims" at bounding box center [107, 450] width 147 height 13
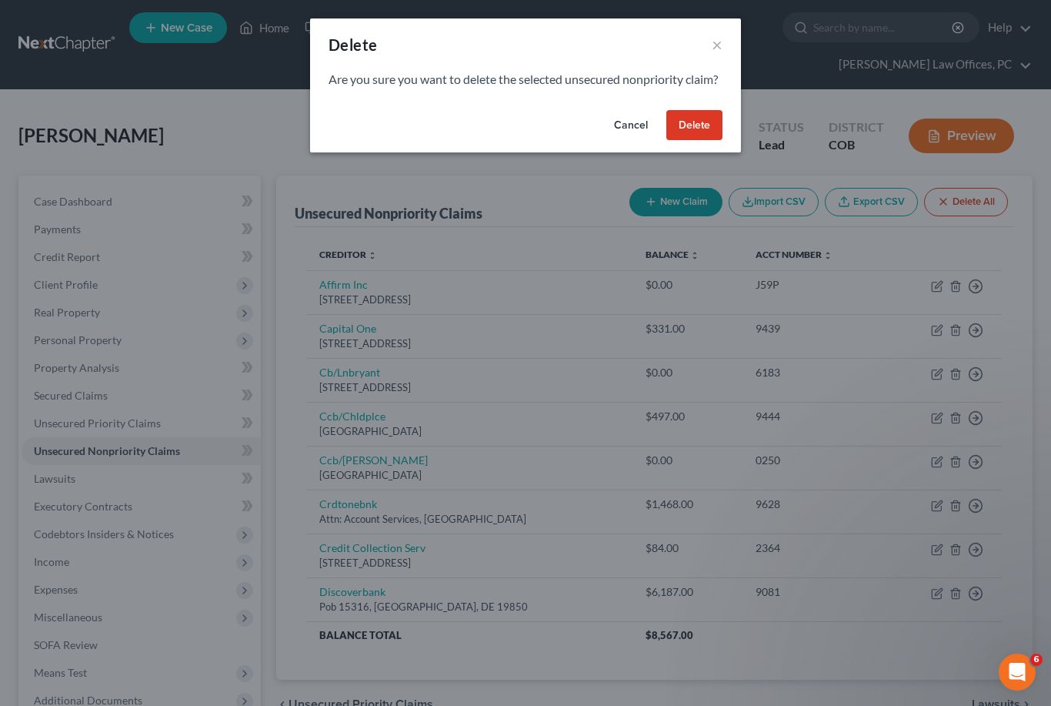
click at [713, 141] on button "Delete" at bounding box center [694, 125] width 56 height 31
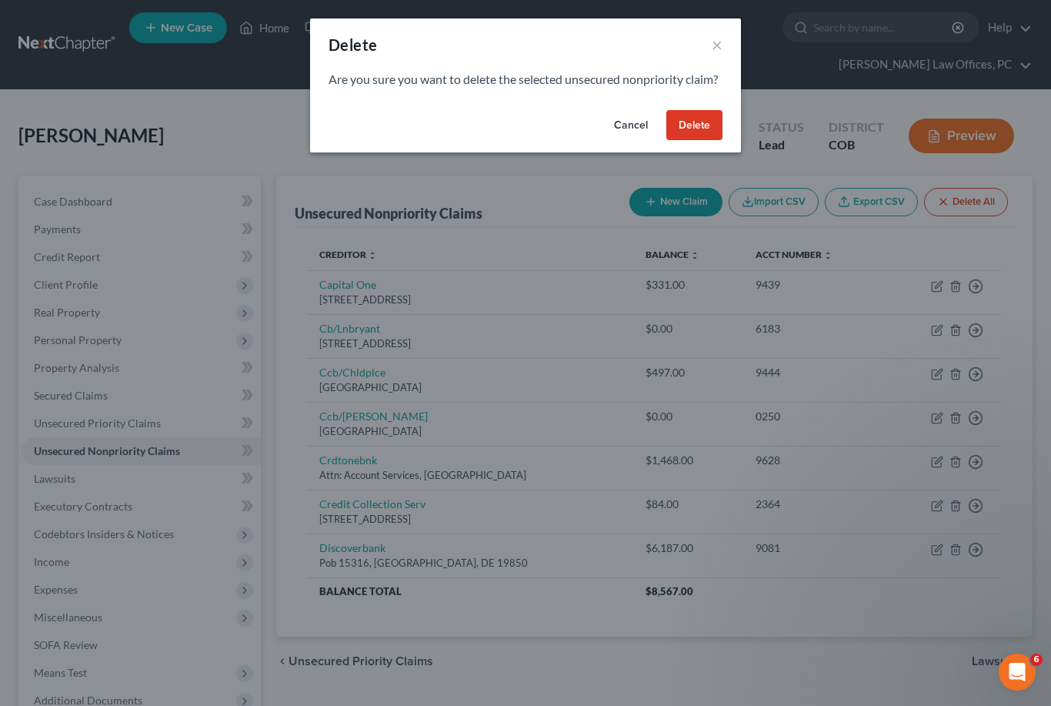
click at [707, 141] on button "Delete" at bounding box center [694, 125] width 56 height 31
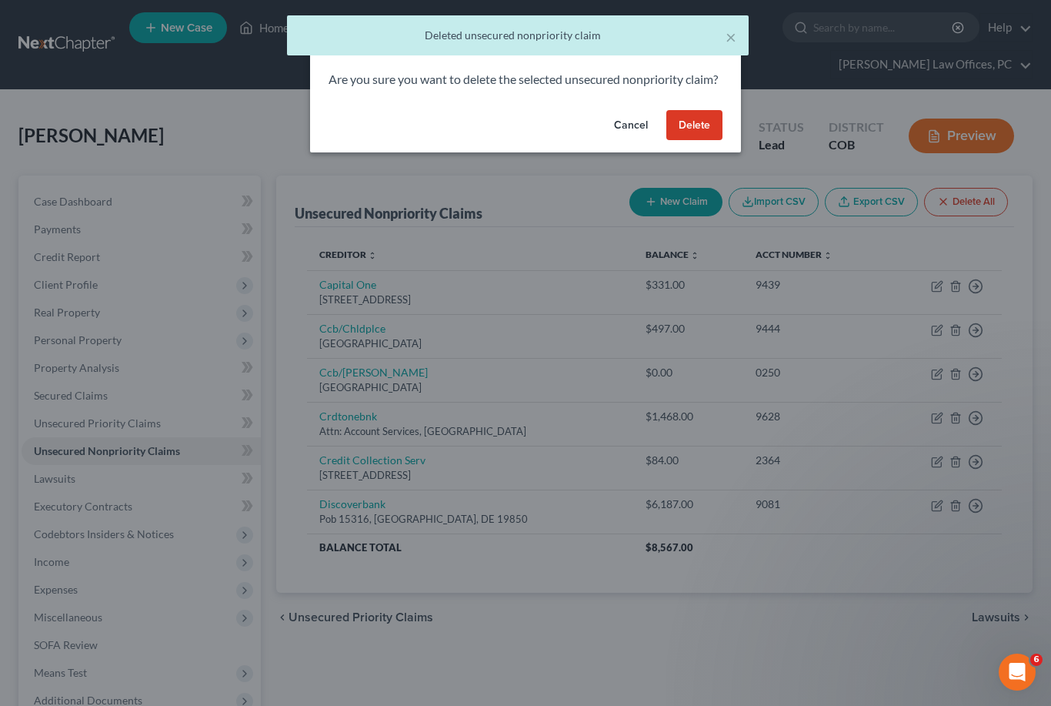
click at [711, 141] on button "Delete" at bounding box center [694, 125] width 56 height 31
